Goal: Information Seeking & Learning: Learn about a topic

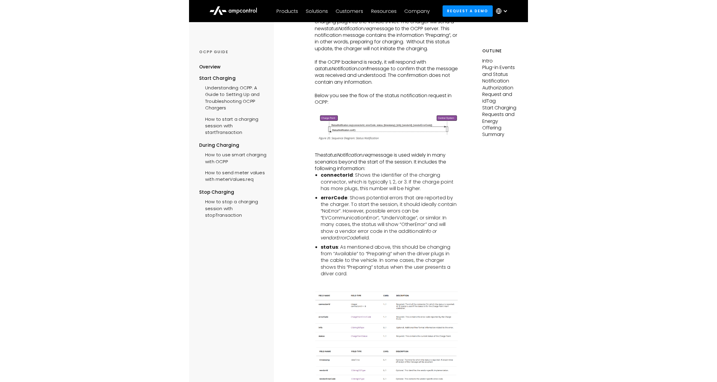
scroll to position [340, 0]
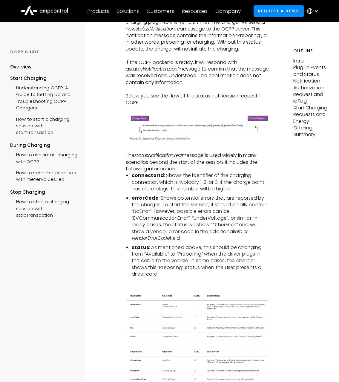
click at [156, 121] on img at bounding box center [198, 128] width 144 height 30
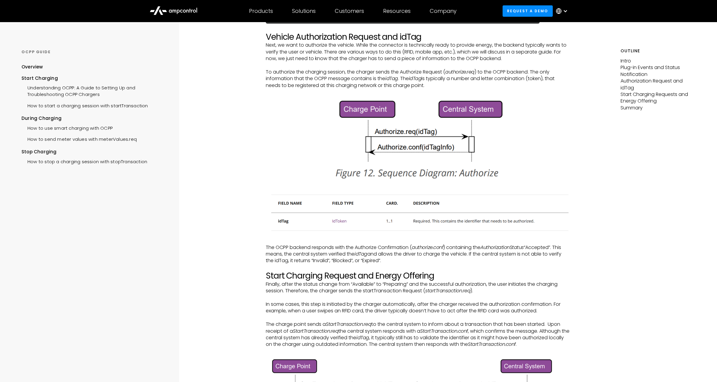
scroll to position [703, 0]
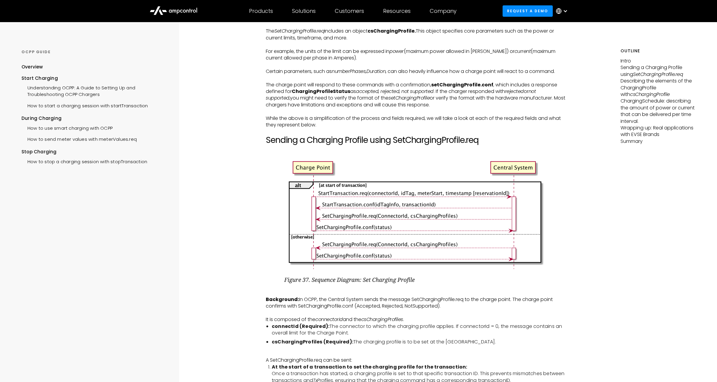
scroll to position [552, 0]
